Goal: Navigation & Orientation: Find specific page/section

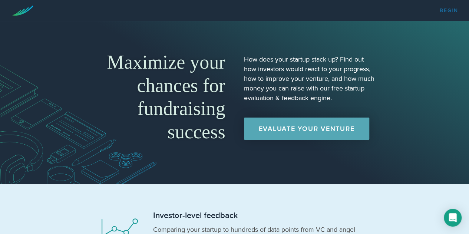
click at [446, 11] on link "Begin" at bounding box center [449, 10] width 18 height 5
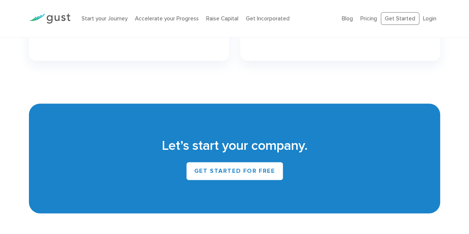
scroll to position [3422, 0]
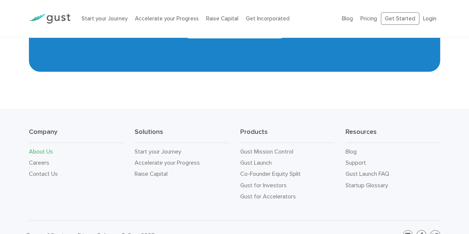
click at [47, 148] on link "About Us" at bounding box center [41, 151] width 24 height 7
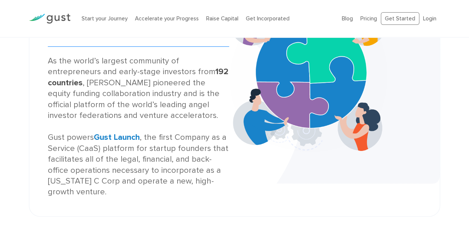
scroll to position [109, 0]
click at [32, 119] on div "About Us Gust is the global SaaS platform for founding, operating, and investin…" at bounding box center [234, 72] width 411 height 288
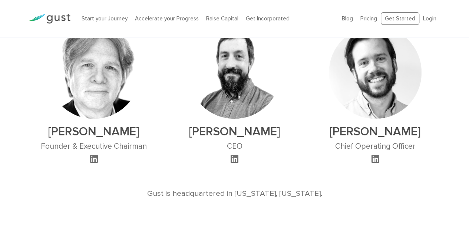
scroll to position [476, 0]
